Goal: Task Accomplishment & Management: Manage account settings

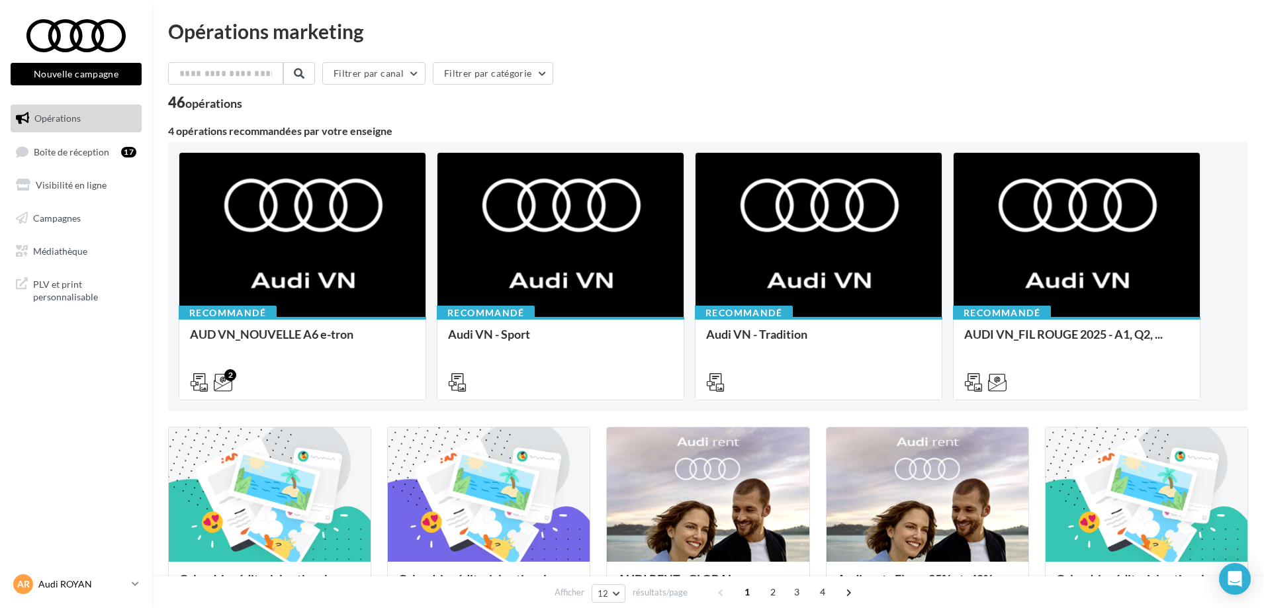
click at [130, 586] on link "AR Audi ROYAN audi-roya-auf" at bounding box center [76, 584] width 131 height 25
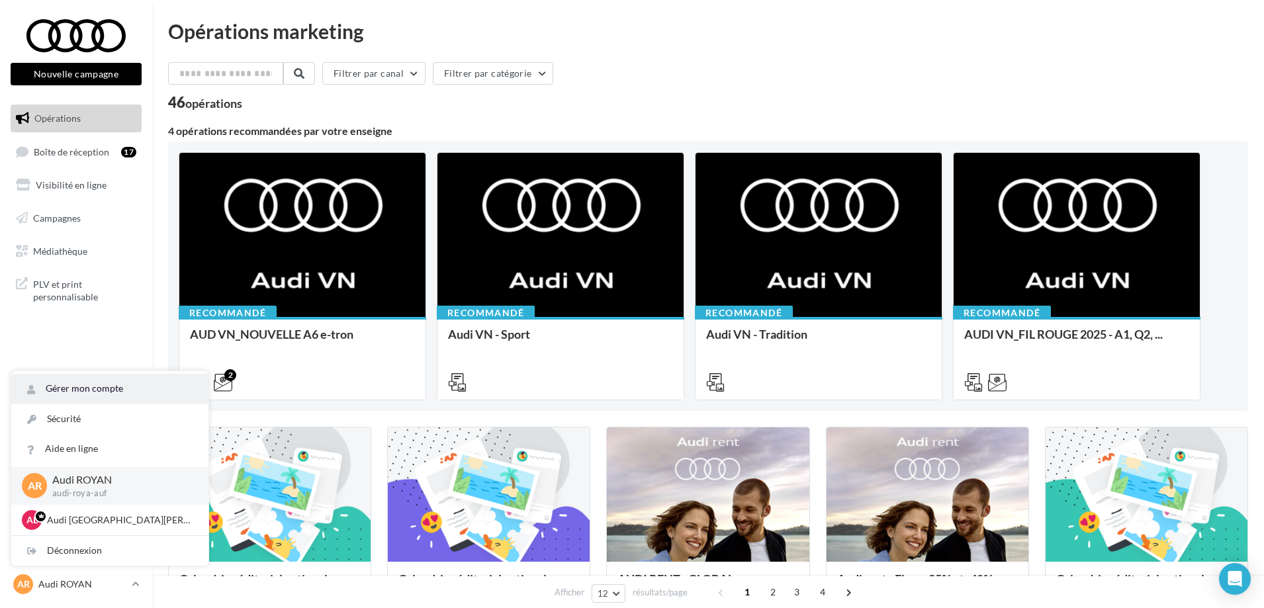
click at [153, 394] on link "Gérer mon compte" at bounding box center [109, 389] width 197 height 30
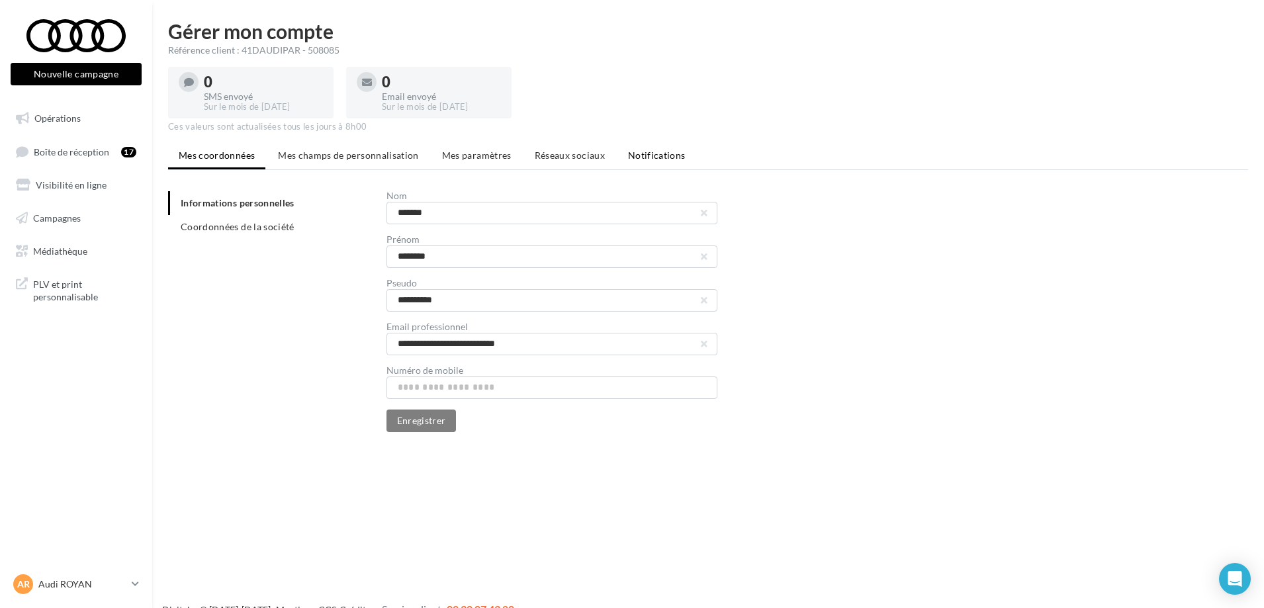
click at [644, 153] on span "Notifications" at bounding box center [657, 155] width 58 height 11
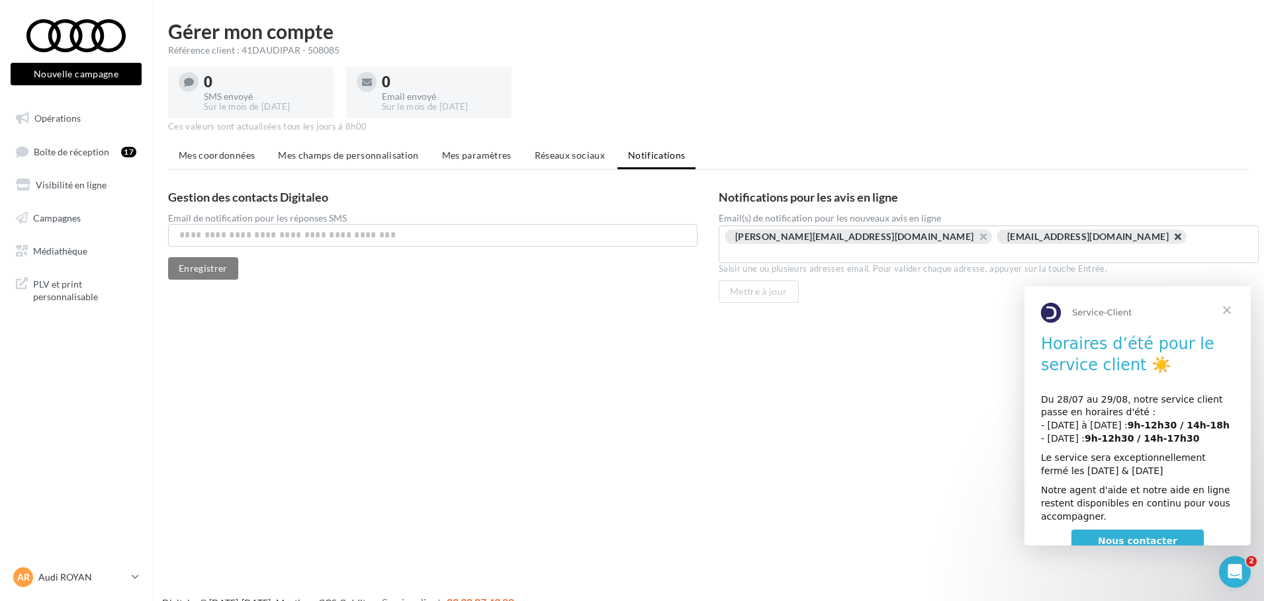
click at [1170, 240] on button "button" at bounding box center [1170, 240] width 0 height 0
click at [976, 240] on button "button" at bounding box center [976, 240] width 0 height 0
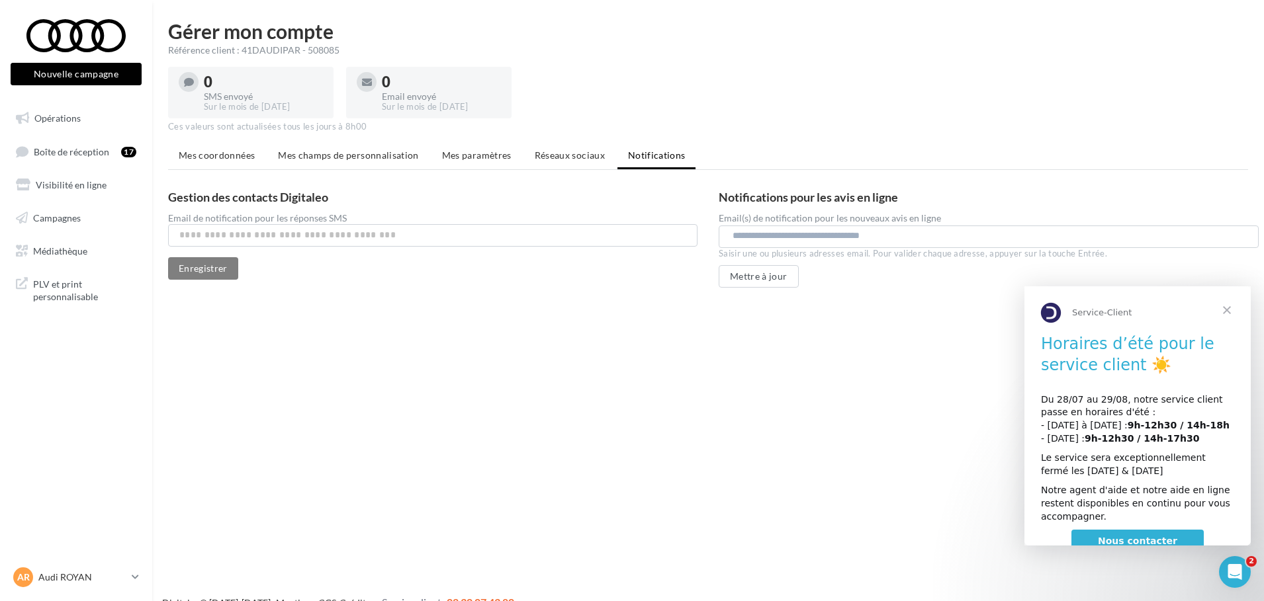
click at [881, 239] on input "text" at bounding box center [987, 236] width 511 height 13
paste input "**********"
type input "**********"
click at [801, 273] on div "Mettre à jour" at bounding box center [988, 276] width 540 height 22
click at [770, 273] on button "Mettre à jour" at bounding box center [758, 276] width 80 height 22
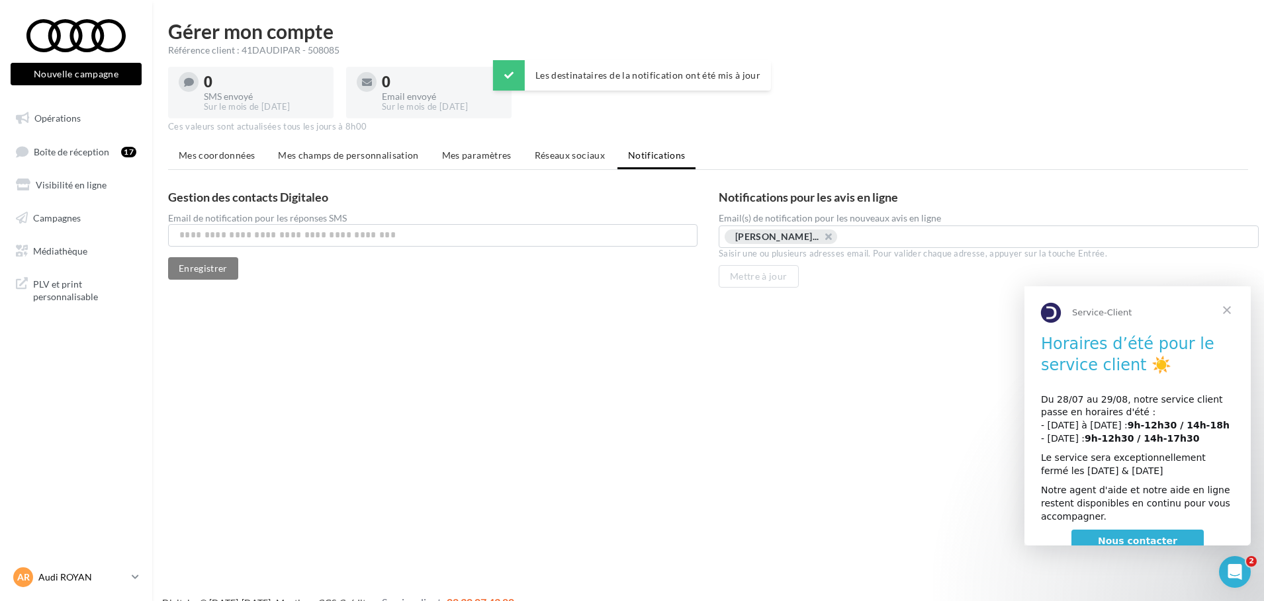
click at [130, 579] on link "AR Audi ROYAN audi-roya-auf" at bounding box center [76, 577] width 131 height 25
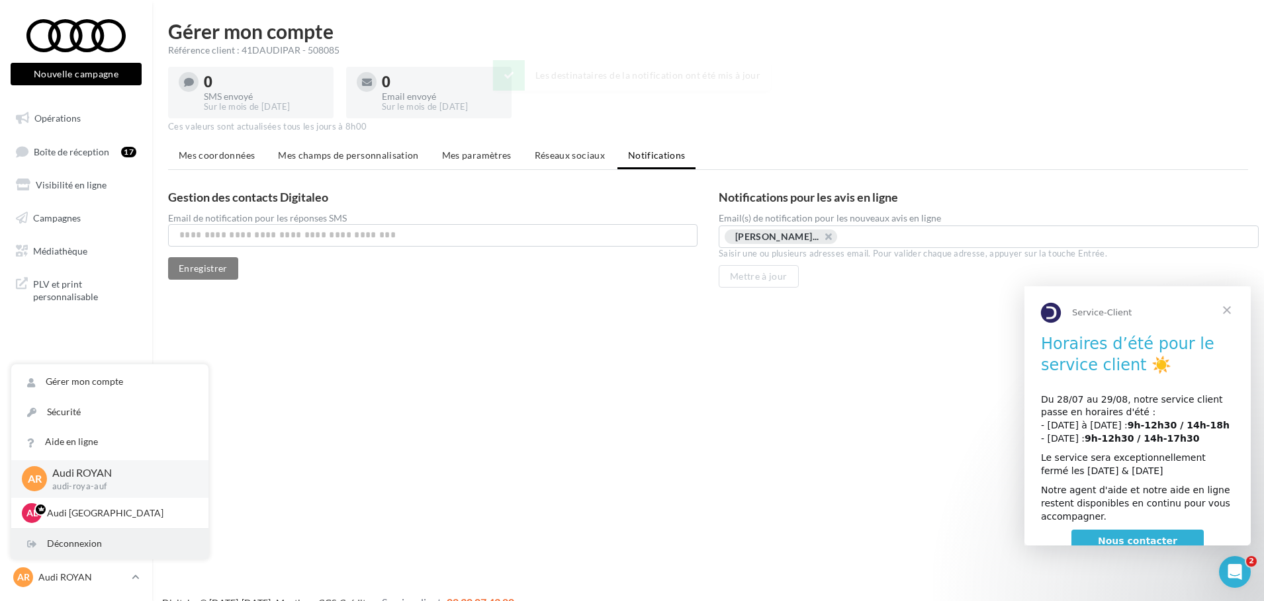
click at [135, 548] on div "Déconnexion" at bounding box center [109, 544] width 197 height 30
